Goal: Task Accomplishment & Management: Complete application form

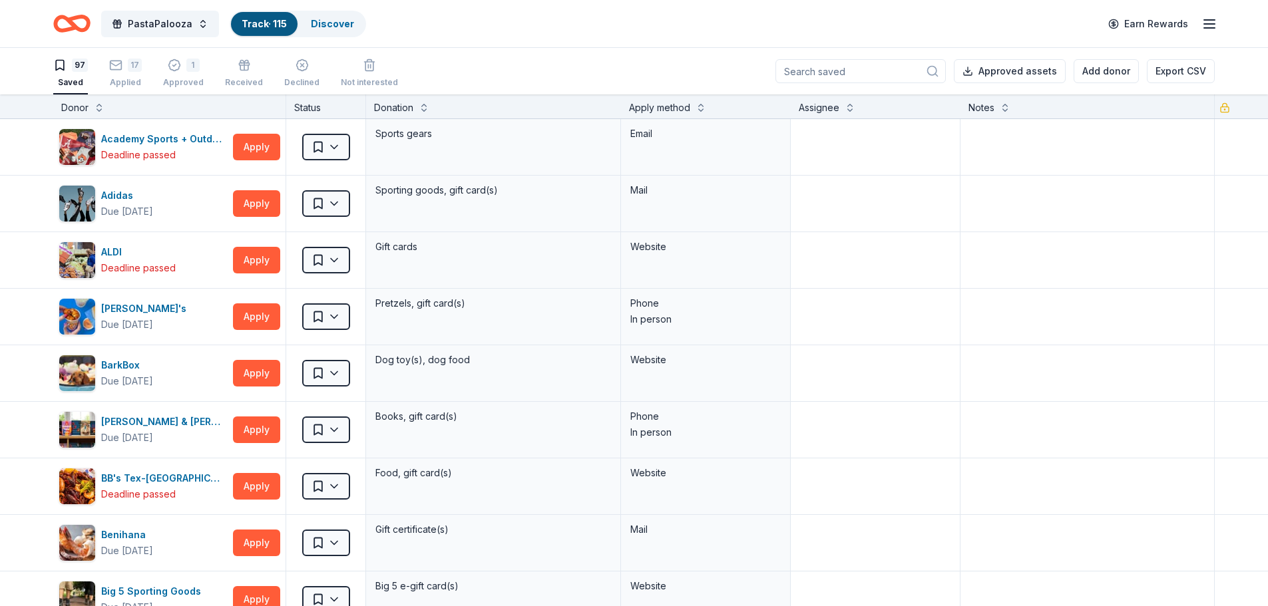
scroll to position [1598, 0]
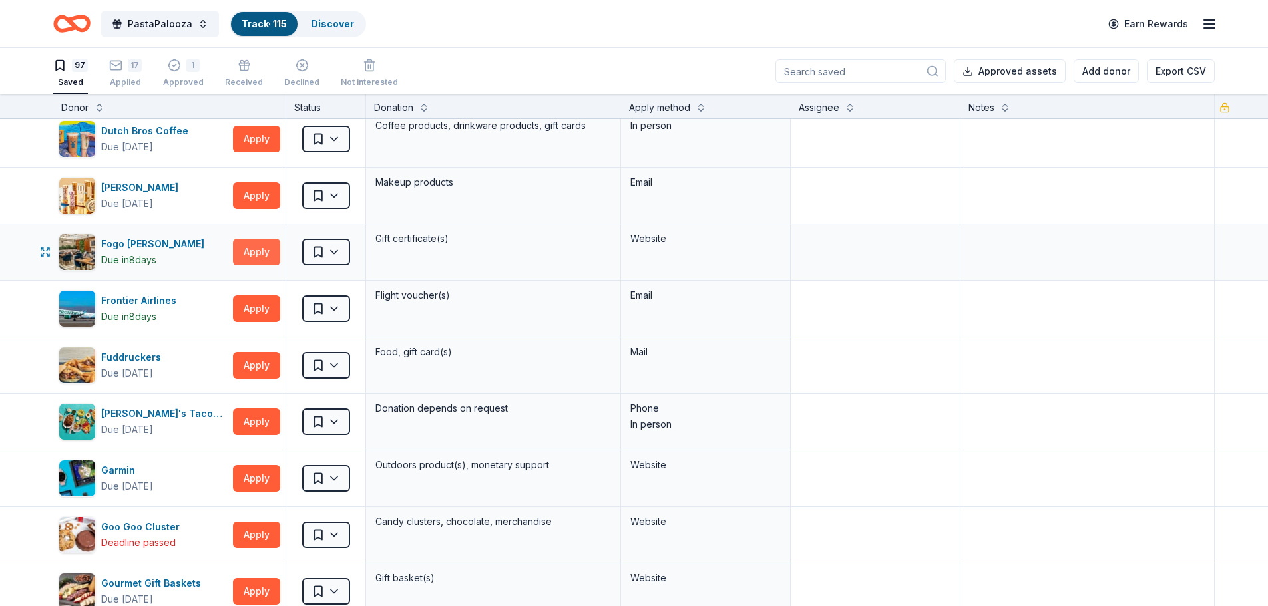
click at [254, 252] on button "Apply" at bounding box center [256, 252] width 47 height 27
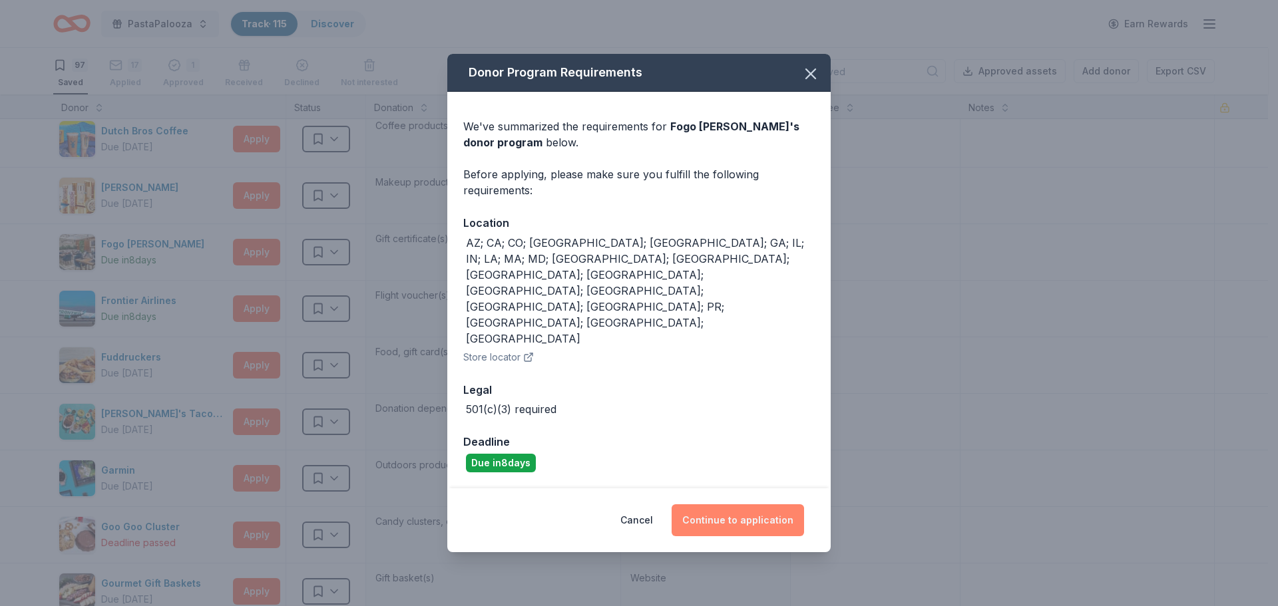
click at [735, 505] on button "Continue to application" at bounding box center [738, 521] width 132 height 32
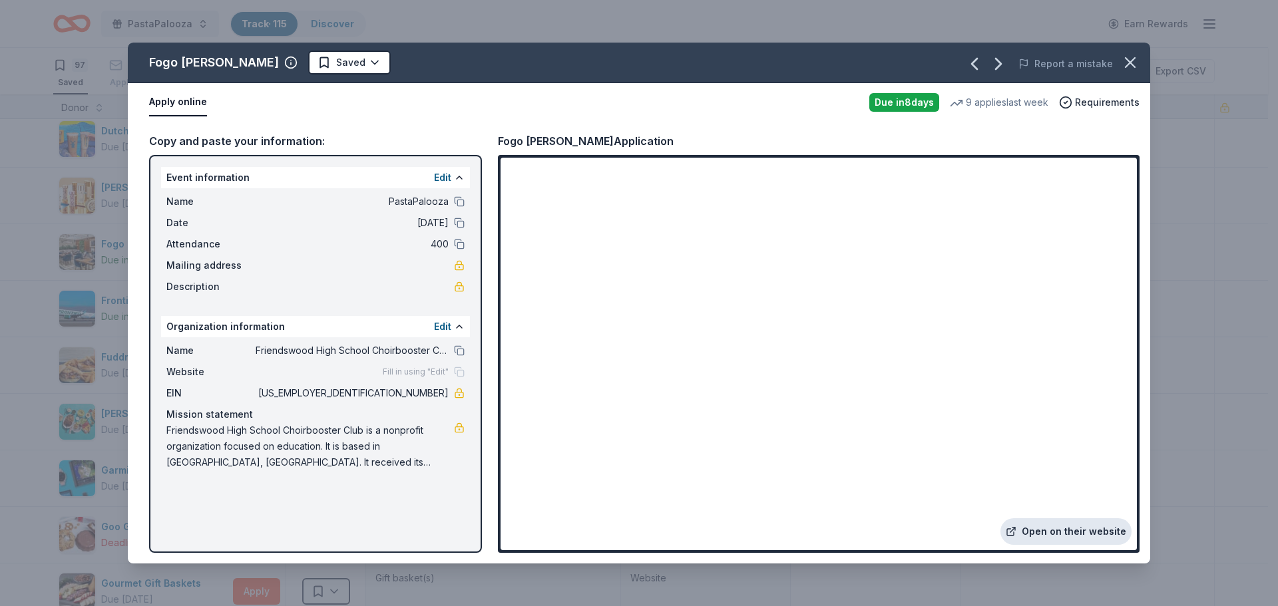
click at [1062, 532] on link "Open on their website" at bounding box center [1066, 532] width 131 height 27
click at [411, 108] on div "Apply online" at bounding box center [504, 103] width 710 height 28
click at [303, 63] on html "PastaPalooza Track · 115 Discover Earn Rewards 97 Saved 17 Applied 1 Approved R…" at bounding box center [639, 303] width 1278 height 606
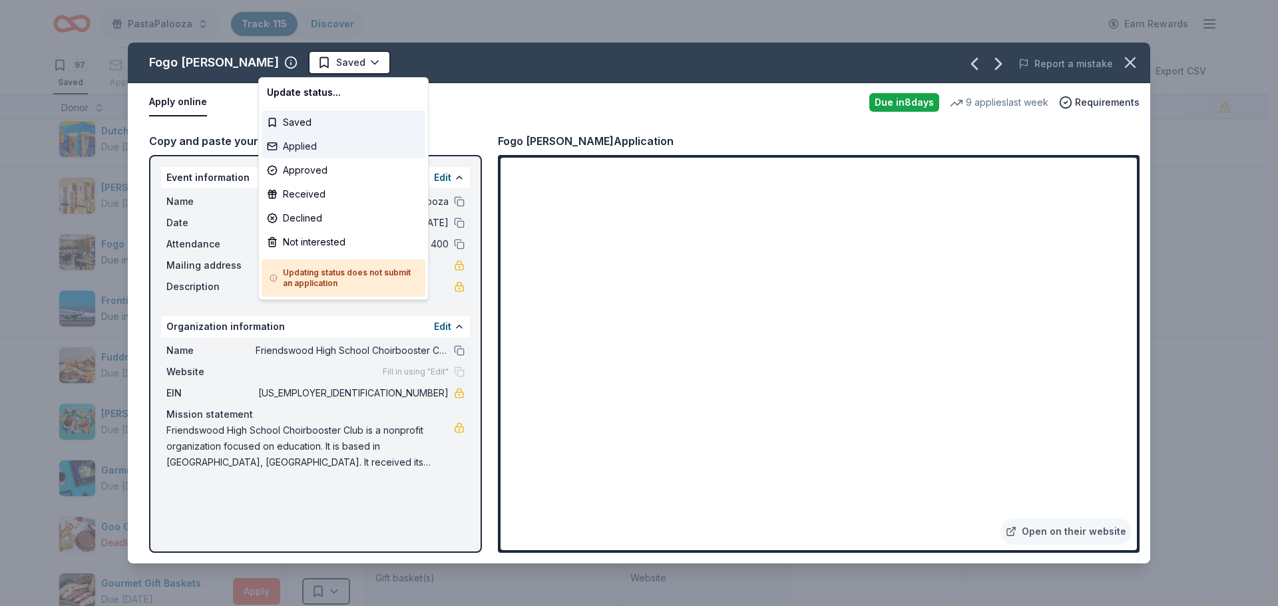
click at [295, 147] on div "Applied" at bounding box center [344, 146] width 164 height 24
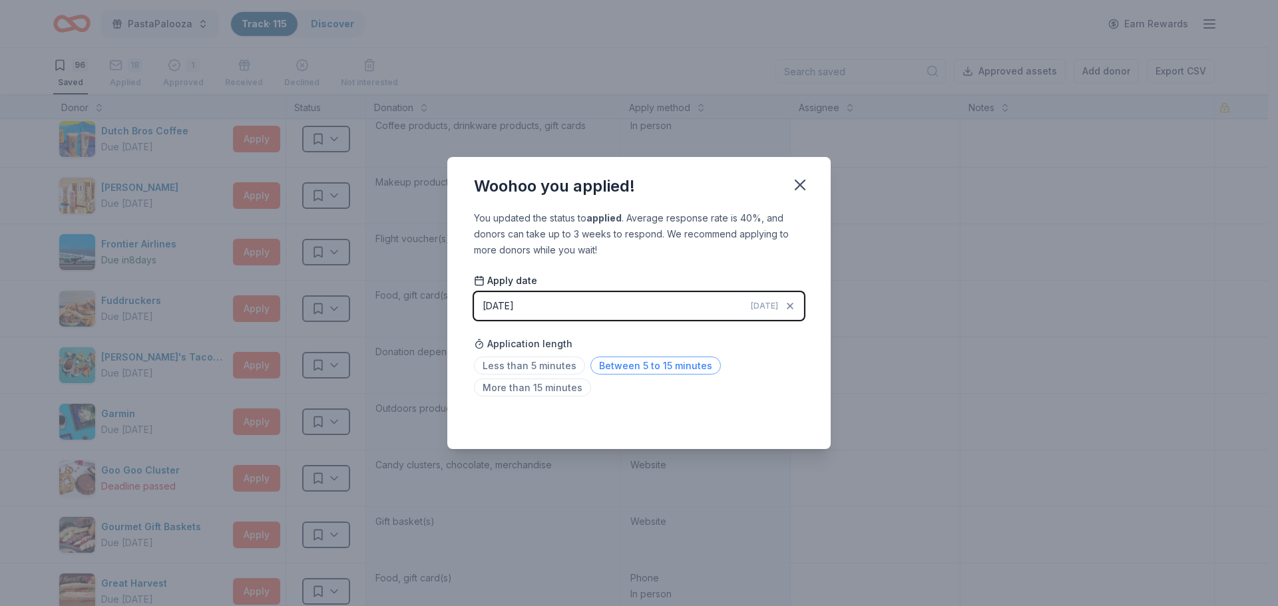
click at [648, 369] on span "Between 5 to 15 minutes" at bounding box center [656, 366] width 130 height 18
click at [794, 184] on icon "button" at bounding box center [800, 185] width 19 height 19
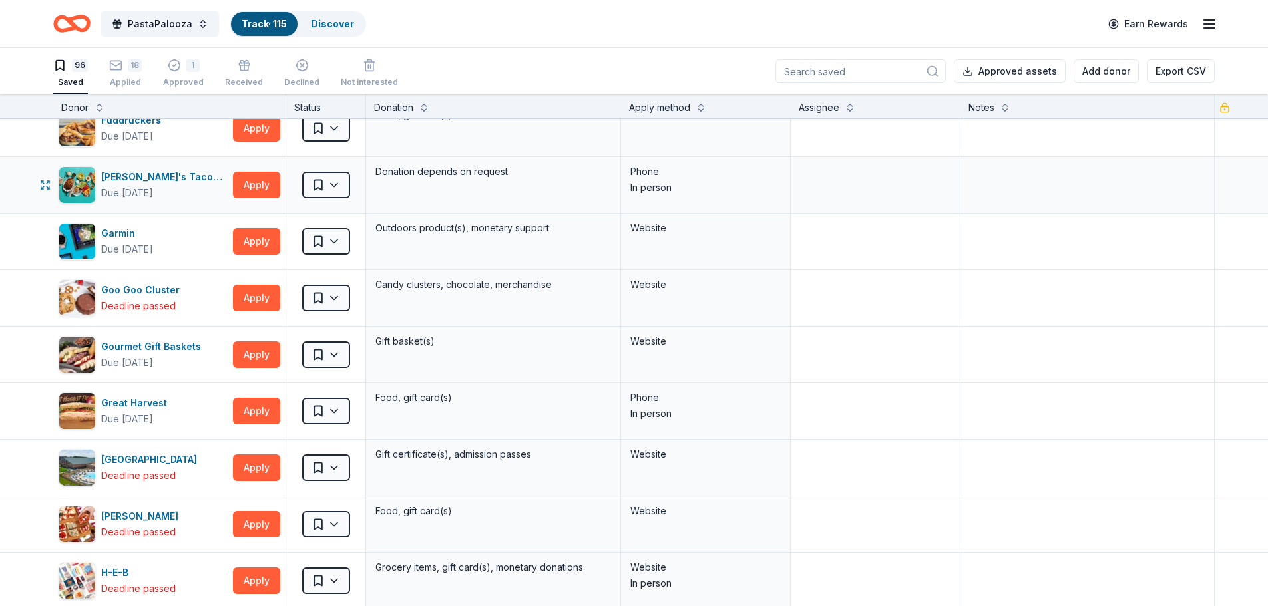
scroll to position [1797, 0]
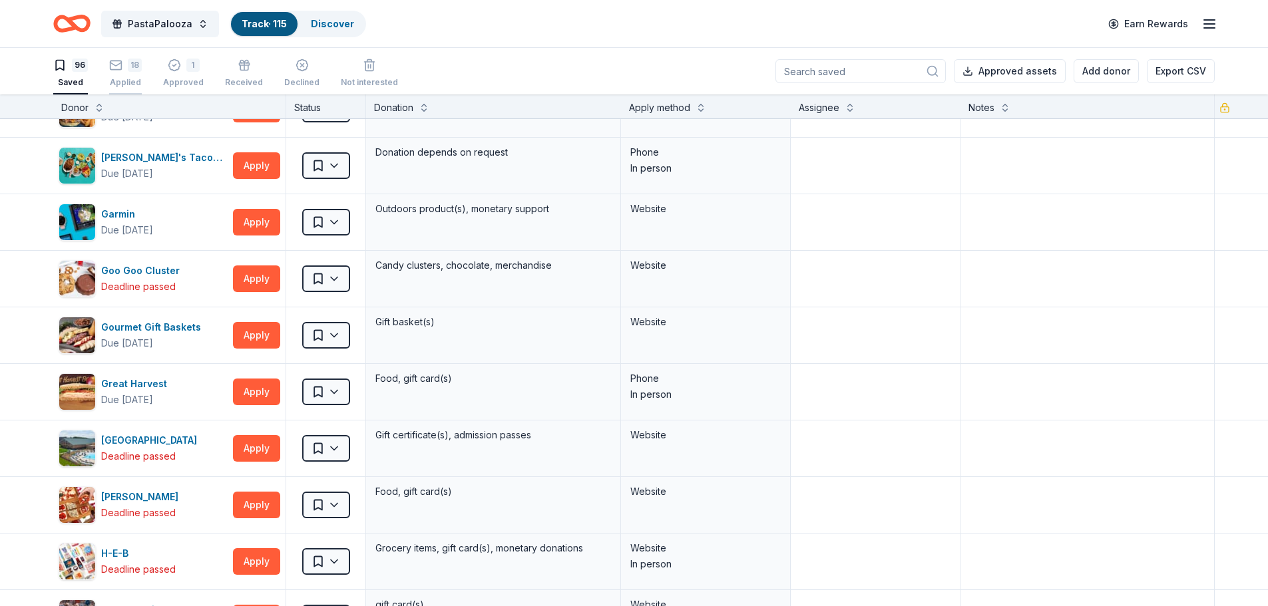
click at [124, 72] on div "18 Applied" at bounding box center [125, 73] width 33 height 29
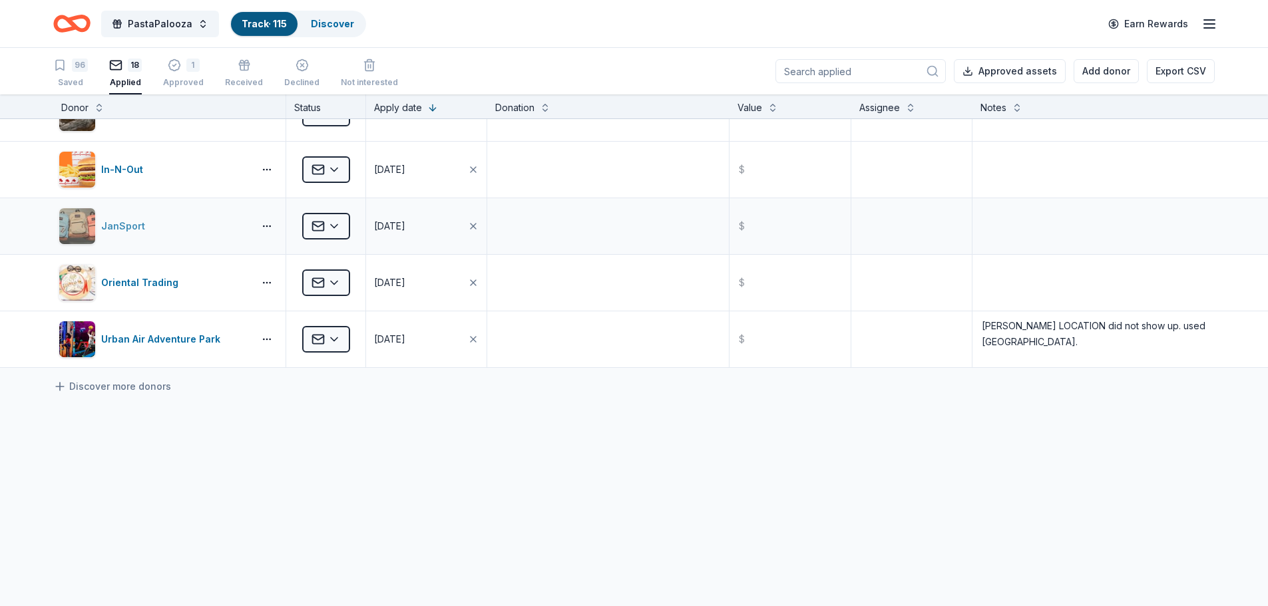
scroll to position [781, 0]
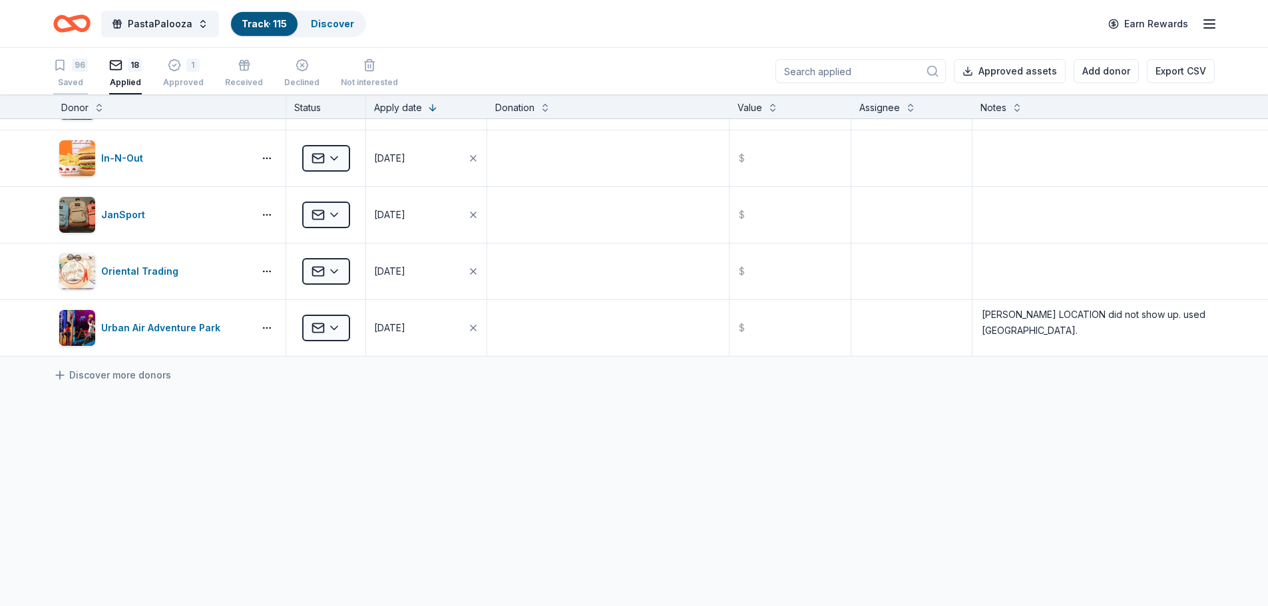
click at [81, 67] on div "96" at bounding box center [80, 65] width 16 height 13
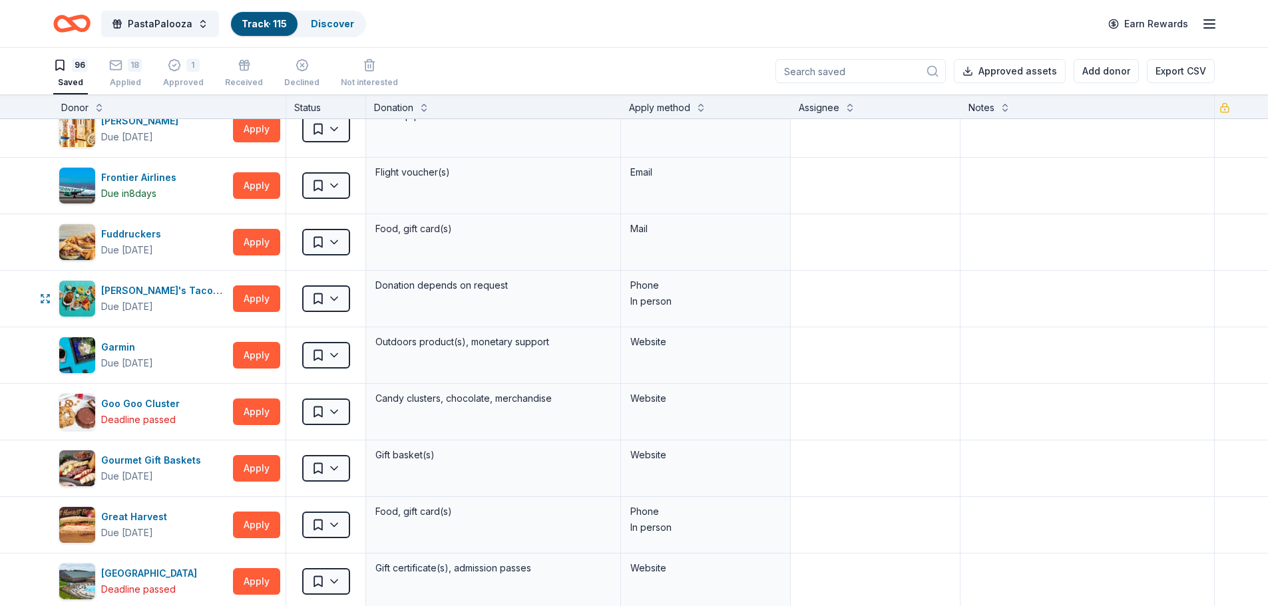
scroll to position [1797, 0]
